Goal: Transaction & Acquisition: Purchase product/service

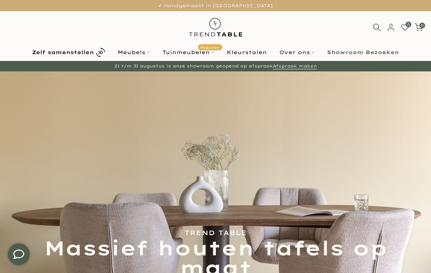
click at [74, 55] on b "Zelf samenstellen" at bounding box center [63, 52] width 62 height 5
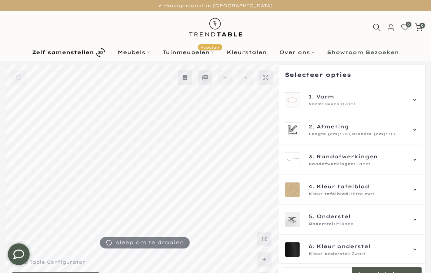
click at [417, 105] on div "1. Vorm Vorm: Deens Ovaal" at bounding box center [350, 99] width 133 height 15
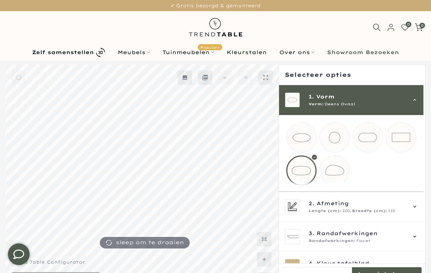
click at [408, 135] on mmq-loader at bounding box center [401, 138] width 30 height 30
click at [363, 207] on span "2. Afmeting" at bounding box center [356, 203] width 97 height 8
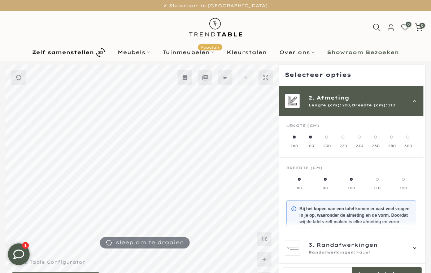
scroll to position [30, 0]
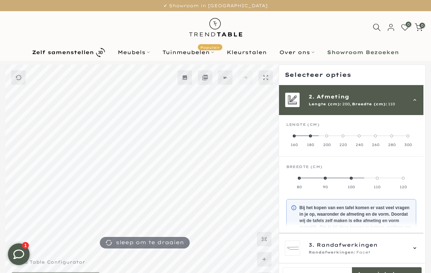
click at [314, 139] on label "180" at bounding box center [310, 140] width 16 height 14
click at [356, 181] on label "90" at bounding box center [350, 182] width 43 height 14
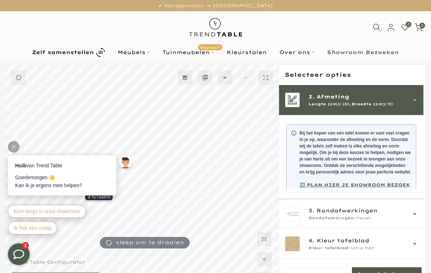
click at [376, 215] on span "Randafwerkingen" at bounding box center [346, 211] width 61 height 8
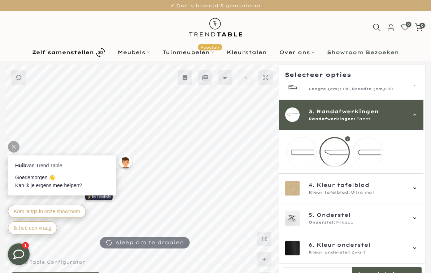
scroll to position [40, 0]
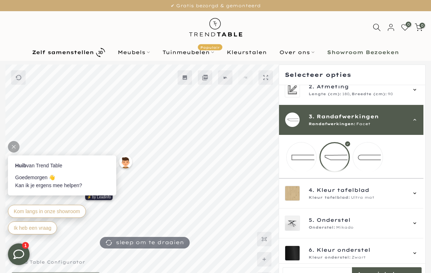
click at [373, 157] on mmq-loader at bounding box center [368, 157] width 30 height 30
click at [372, 194] on span "4. Kleur tafelblad" at bounding box center [356, 190] width 97 height 8
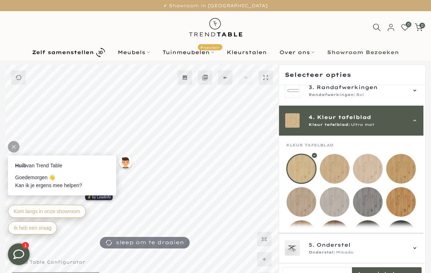
scroll to position [90, 0]
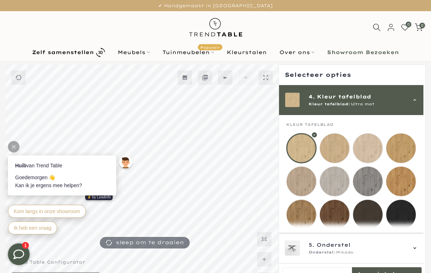
click at [402, 181] on mmq-loader at bounding box center [401, 182] width 30 height 30
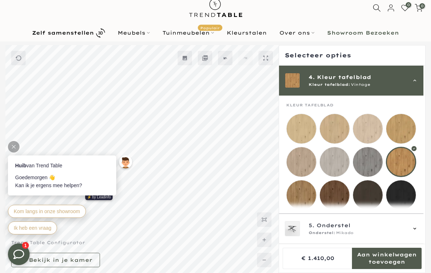
scroll to position [19, 0]
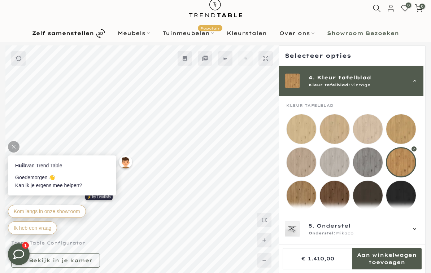
click at [83, 266] on mmq-button at bounding box center [55, 260] width 89 height 14
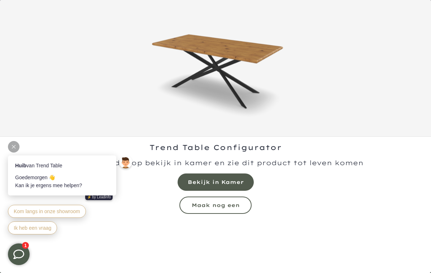
click at [224, 181] on mmq-formatted-message at bounding box center [216, 181] width 56 height 7
